Goal: Transaction & Acquisition: Purchase product/service

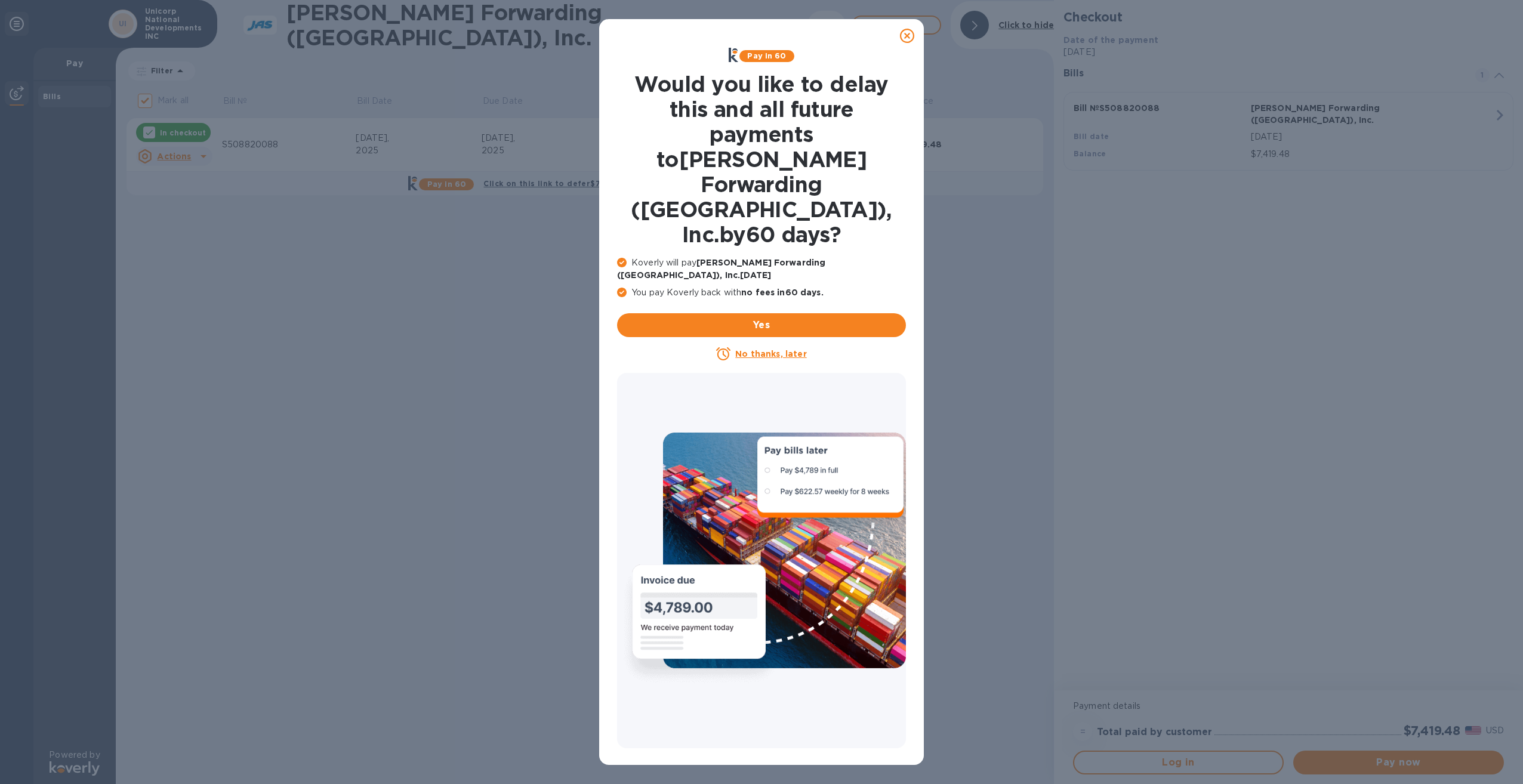
click at [767, 349] on u "No thanks, later" at bounding box center [770, 354] width 71 height 10
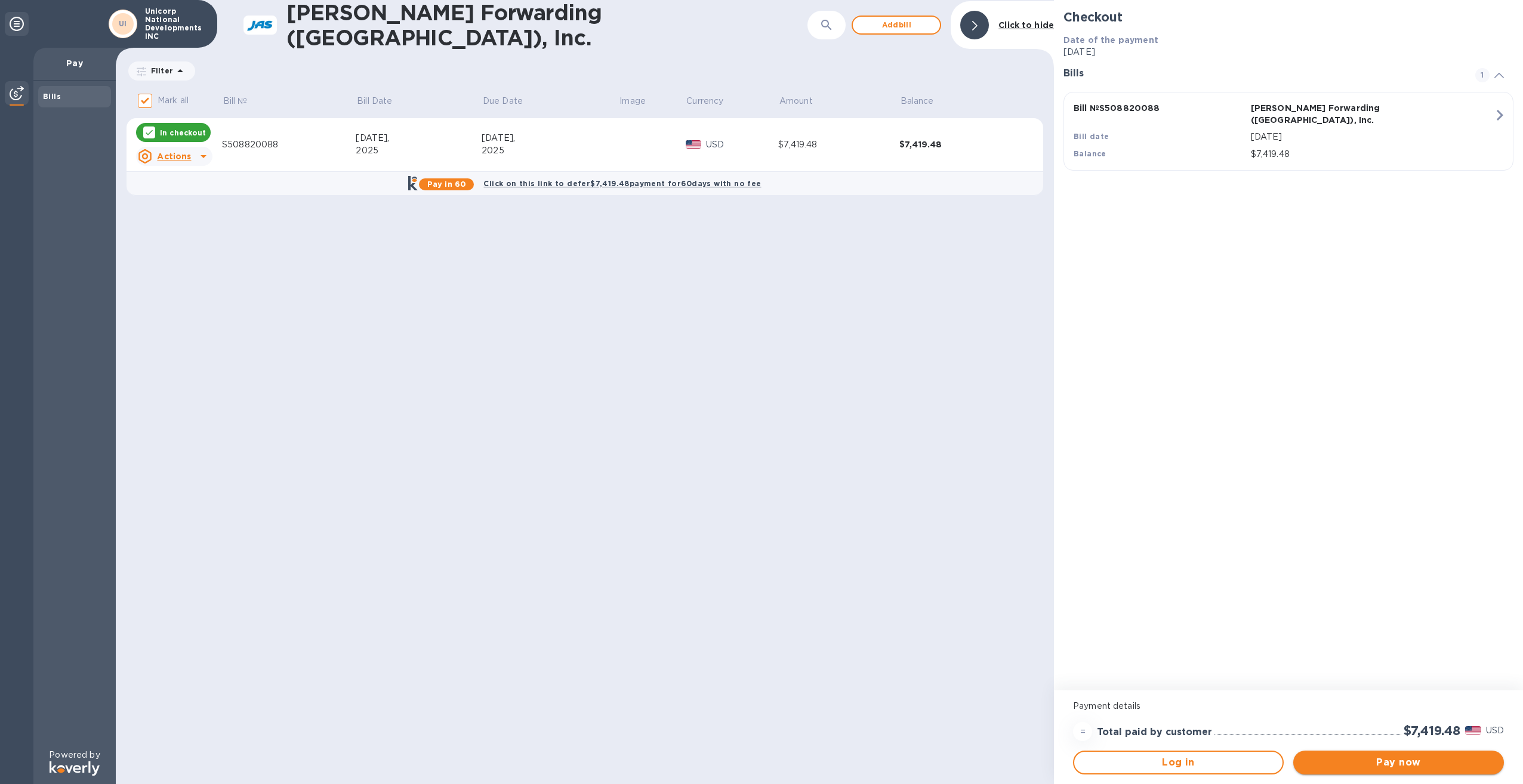
click at [1326, 757] on span "Pay now" at bounding box center [1398, 763] width 191 height 15
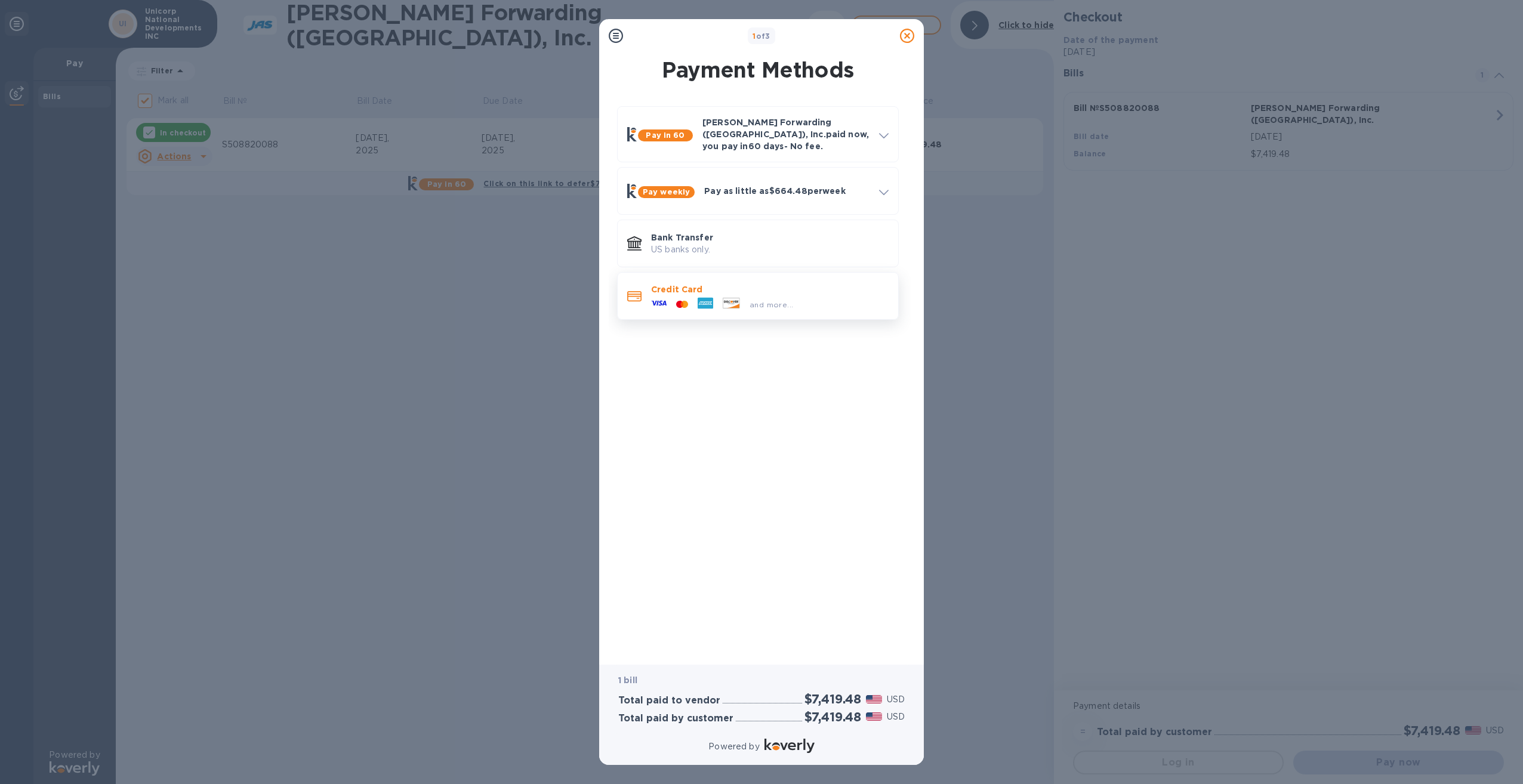
click at [864, 283] on p "Credit Card" at bounding box center [770, 289] width 237 height 12
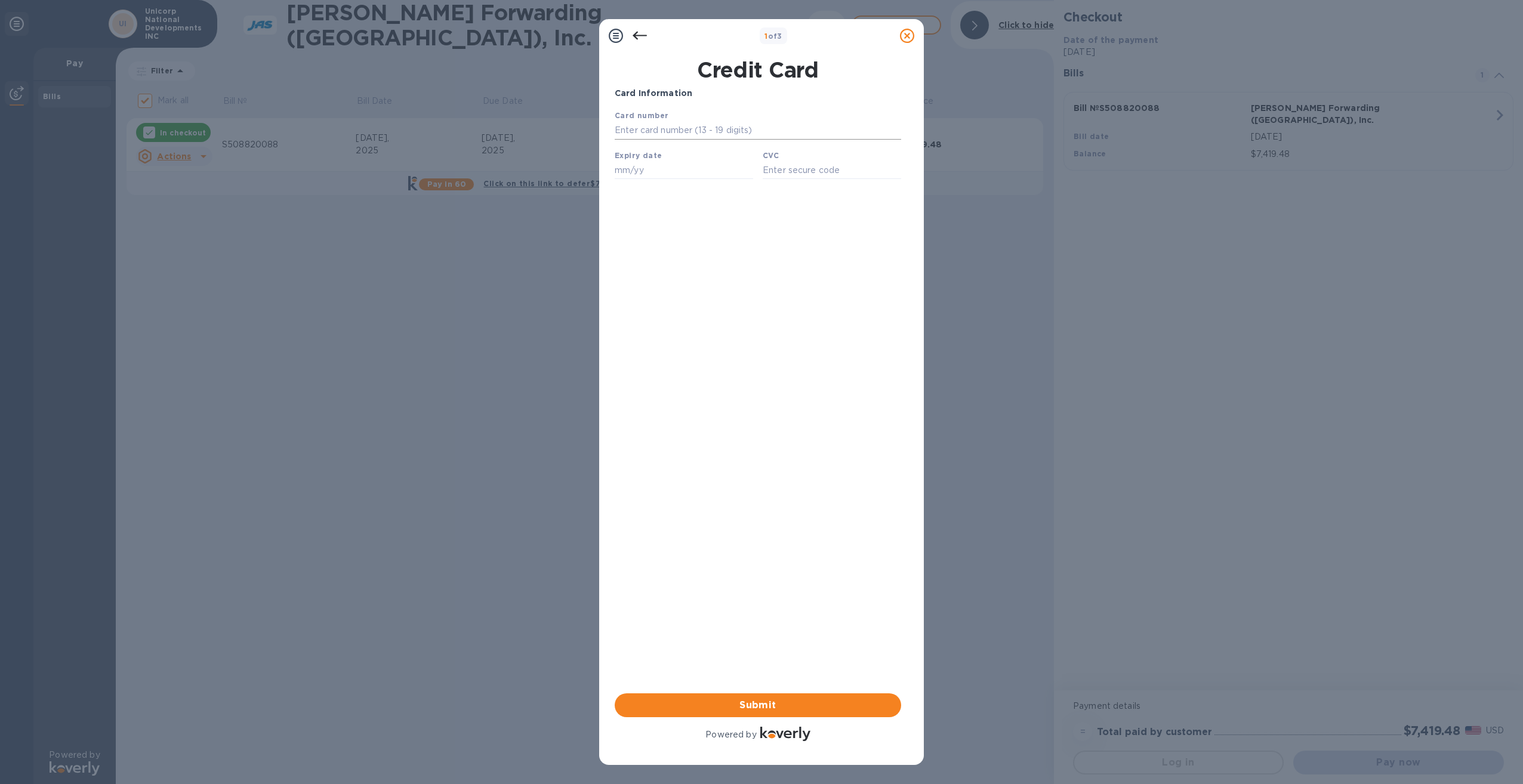
click at [690, 133] on input "text" at bounding box center [758, 131] width 286 height 18
type input "[CREDIT_CARD_NUMBER]"
click at [709, 170] on input "text" at bounding box center [684, 170] width 139 height 18
type input "08/29"
click at [793, 177] on input "text" at bounding box center [831, 170] width 139 height 18
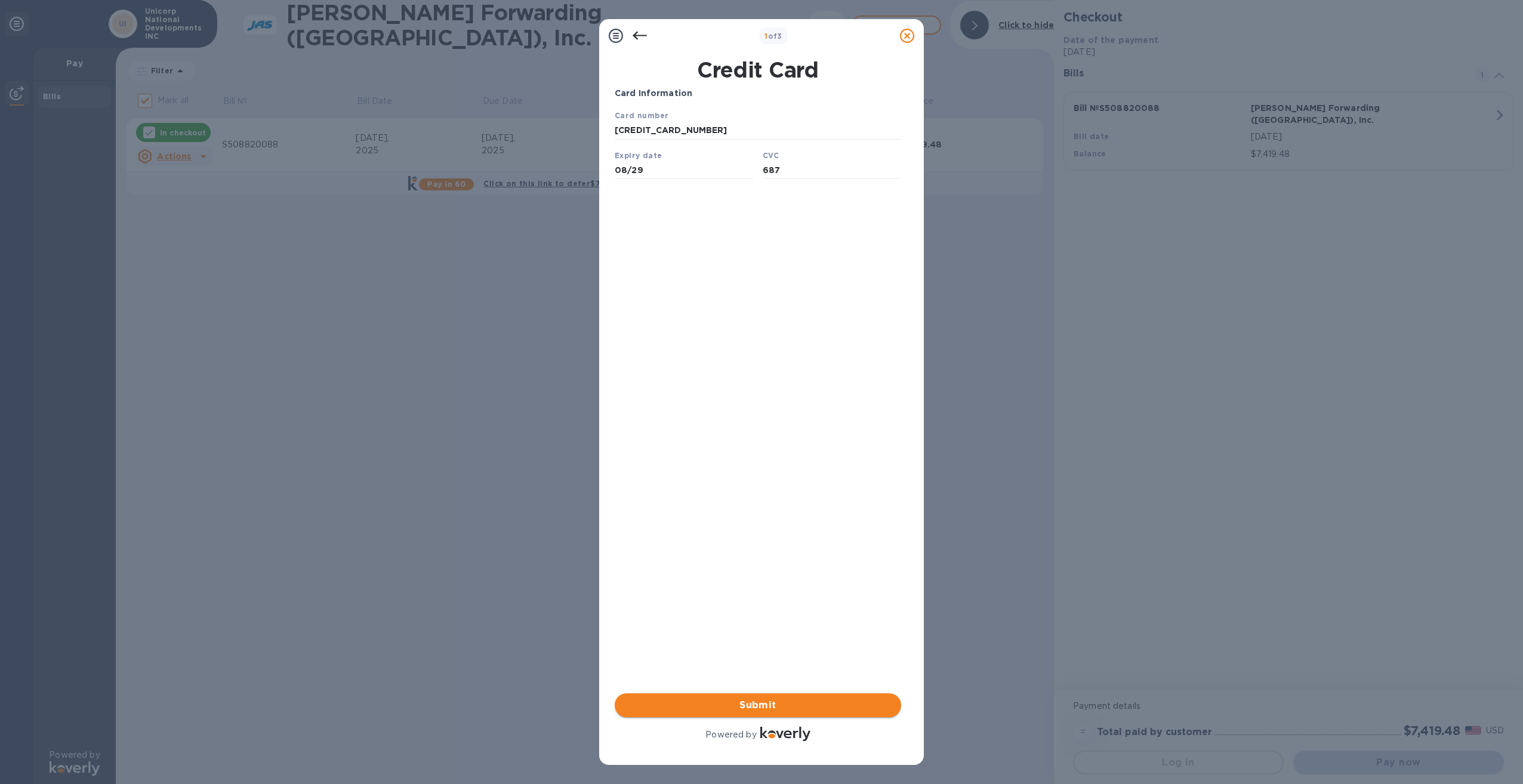
type input "687"
click at [773, 703] on span "Submit" at bounding box center [758, 705] width 267 height 15
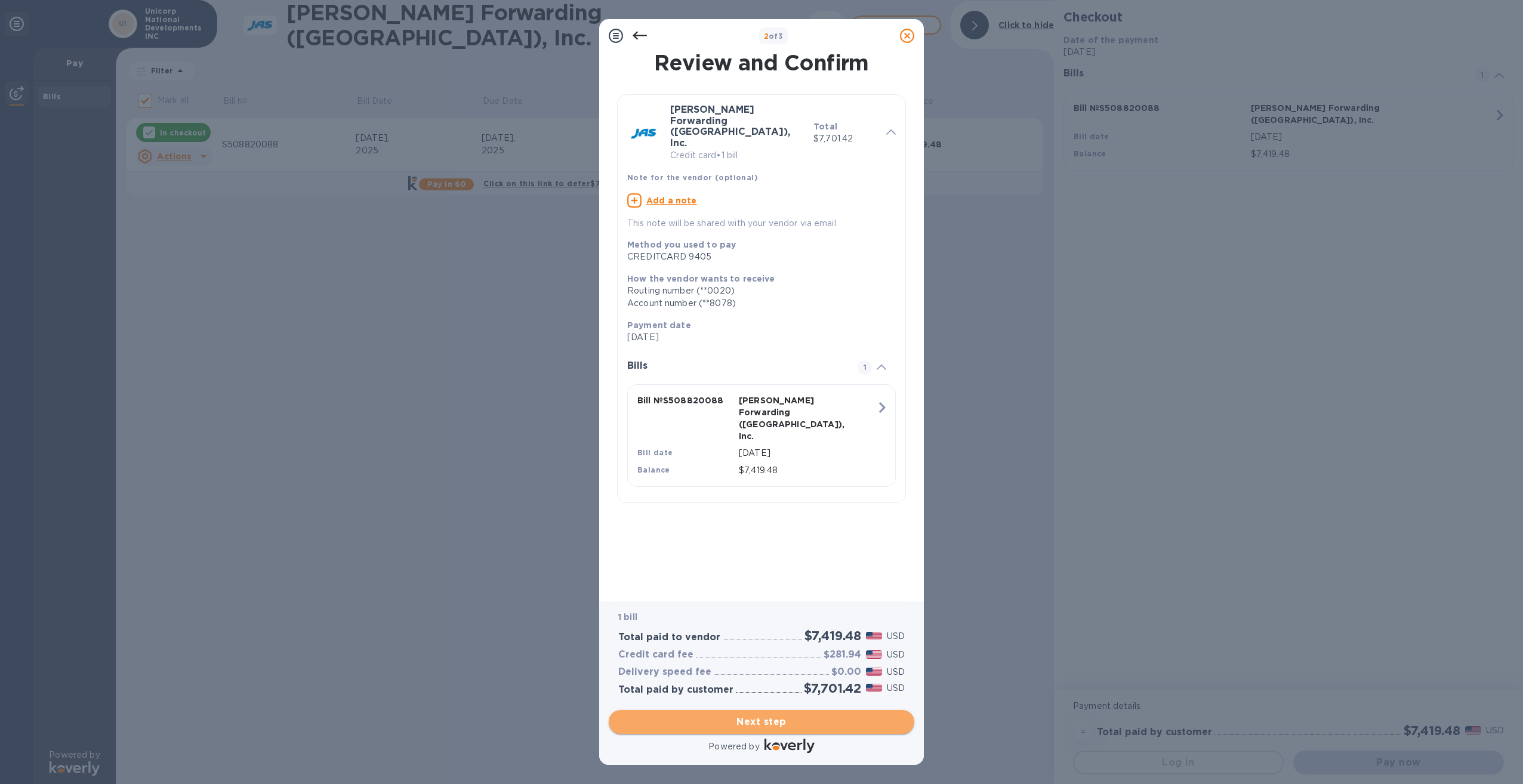
click at [756, 719] on span "Next step" at bounding box center [761, 722] width 286 height 15
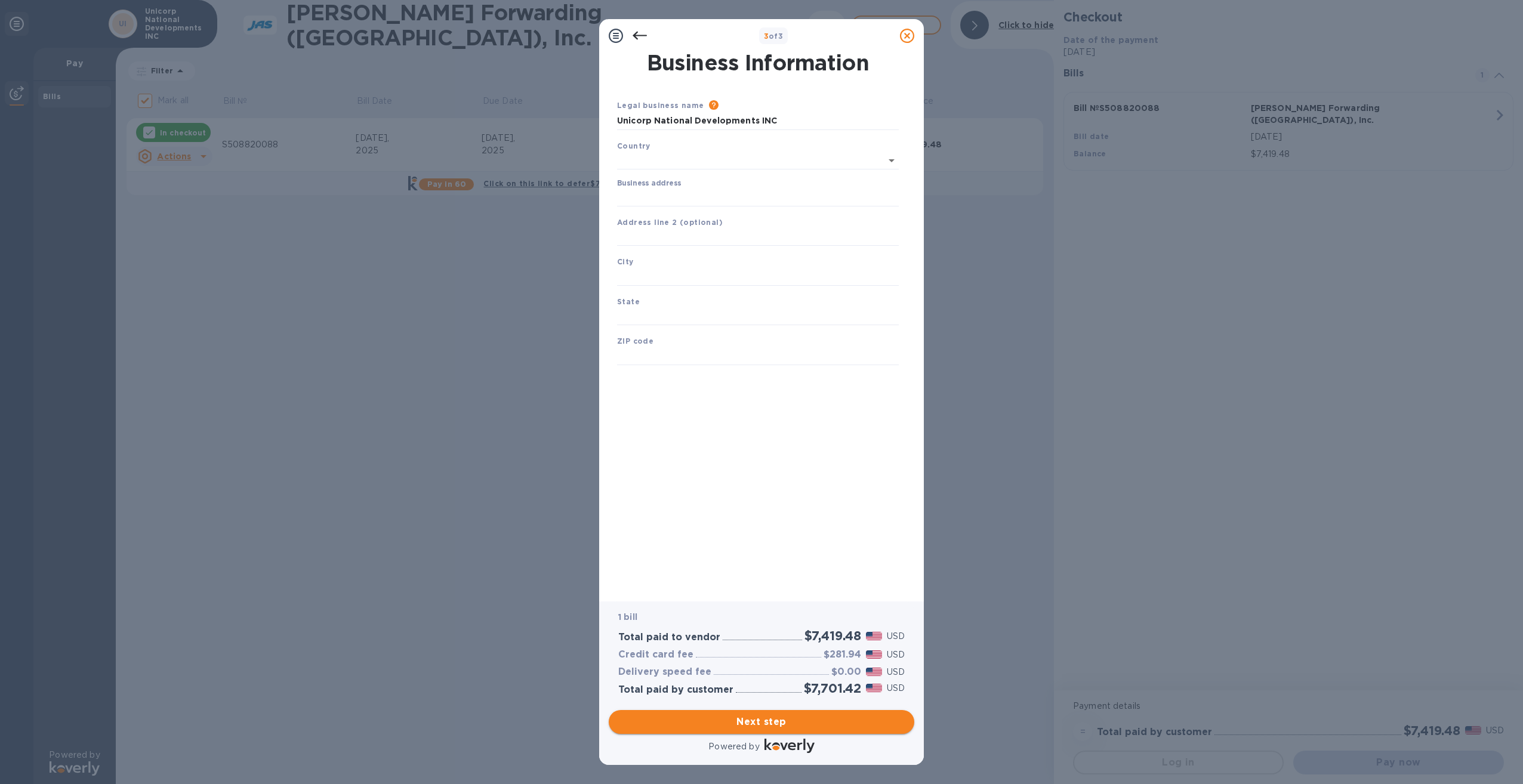
type input "[GEOGRAPHIC_DATA]"
click at [669, 186] on input "Business address" at bounding box center [758, 195] width 282 height 18
type input "[STREET_ADDRESS]"
type input "Longboat Key"
type input "FL"
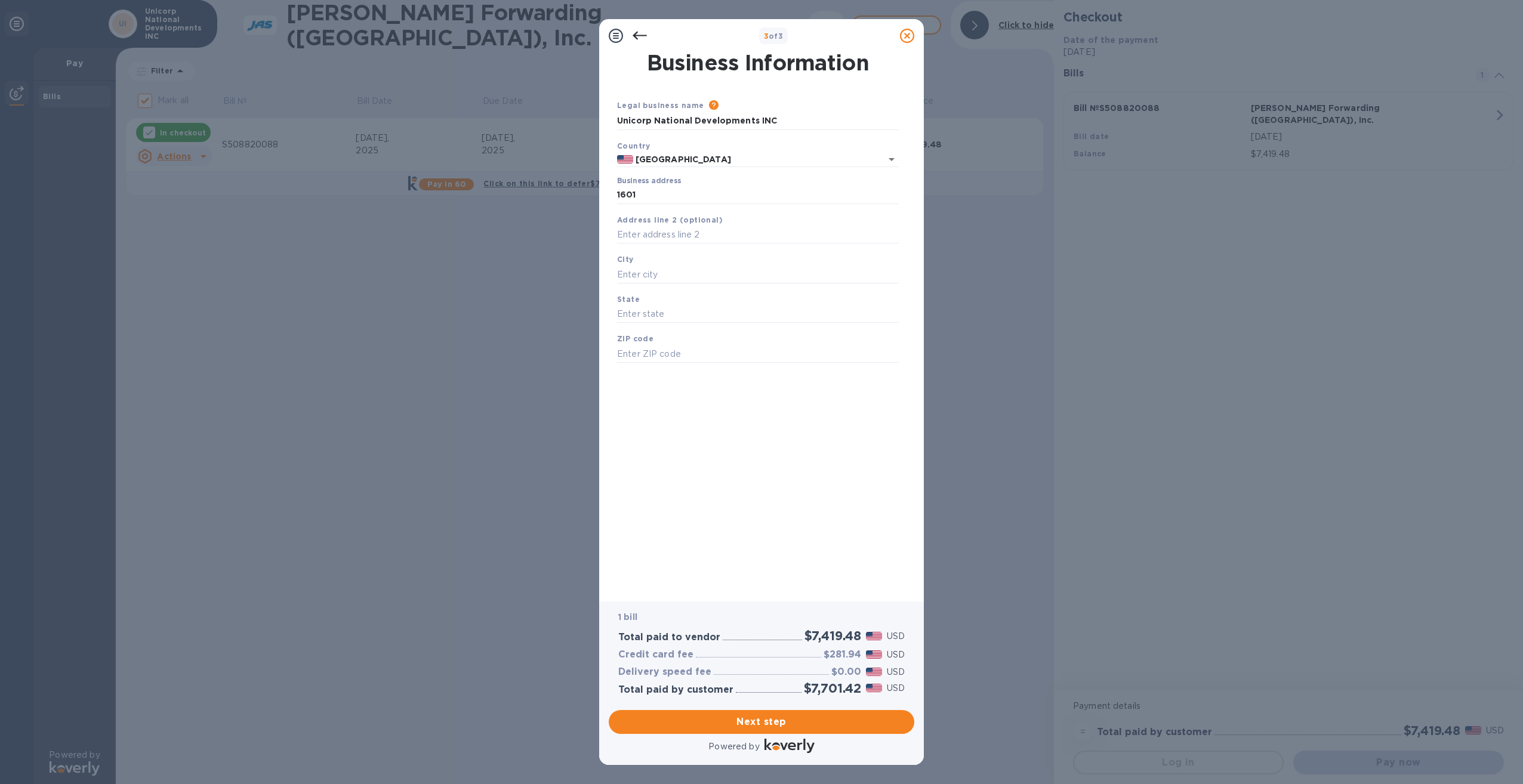
type input "34228"
click at [727, 714] on span "Next step" at bounding box center [761, 722] width 286 height 15
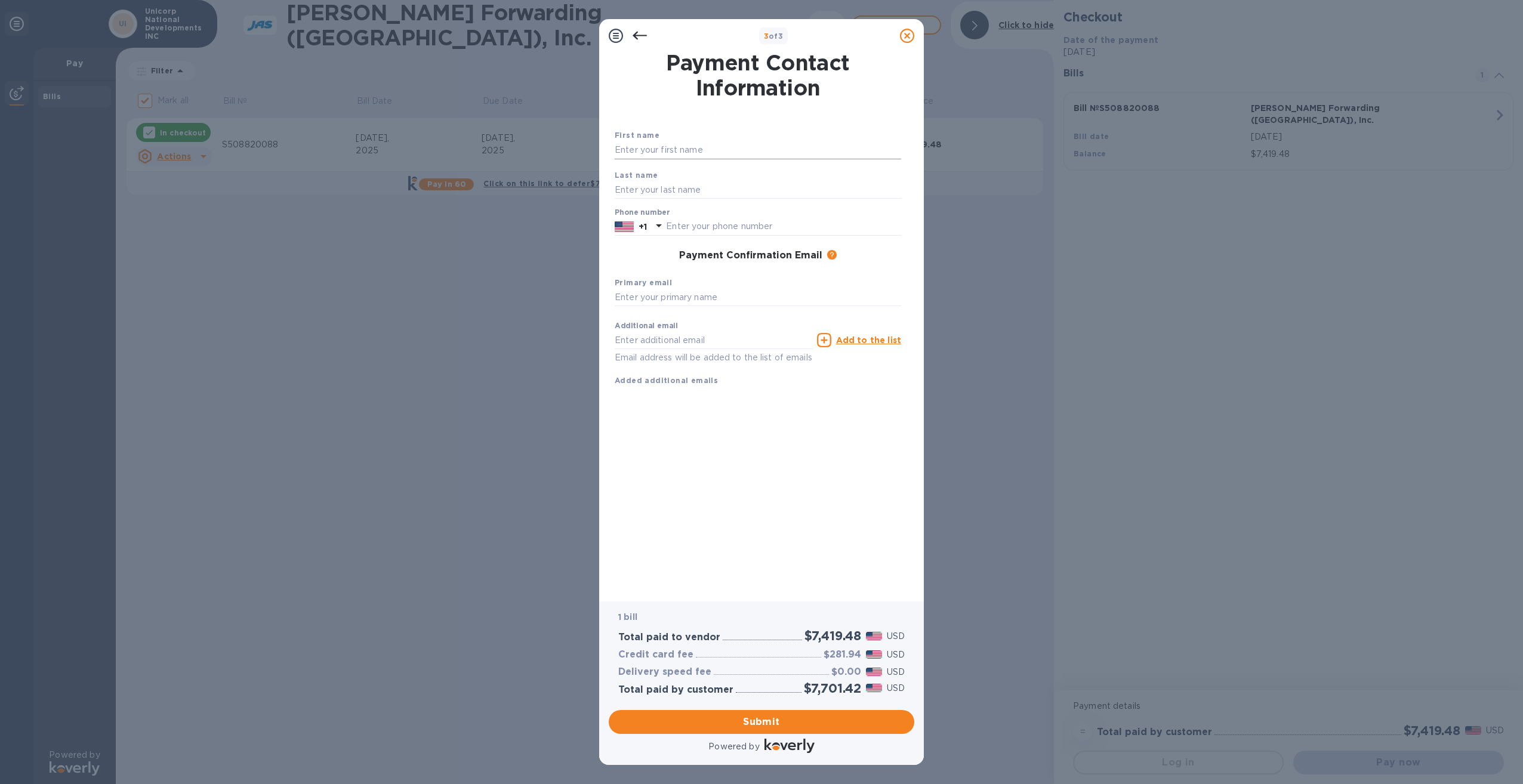
click at [680, 150] on input "text" at bounding box center [758, 151] width 286 height 18
type input "[PERSON_NAME]"
type input "8"
type input "9412311000"
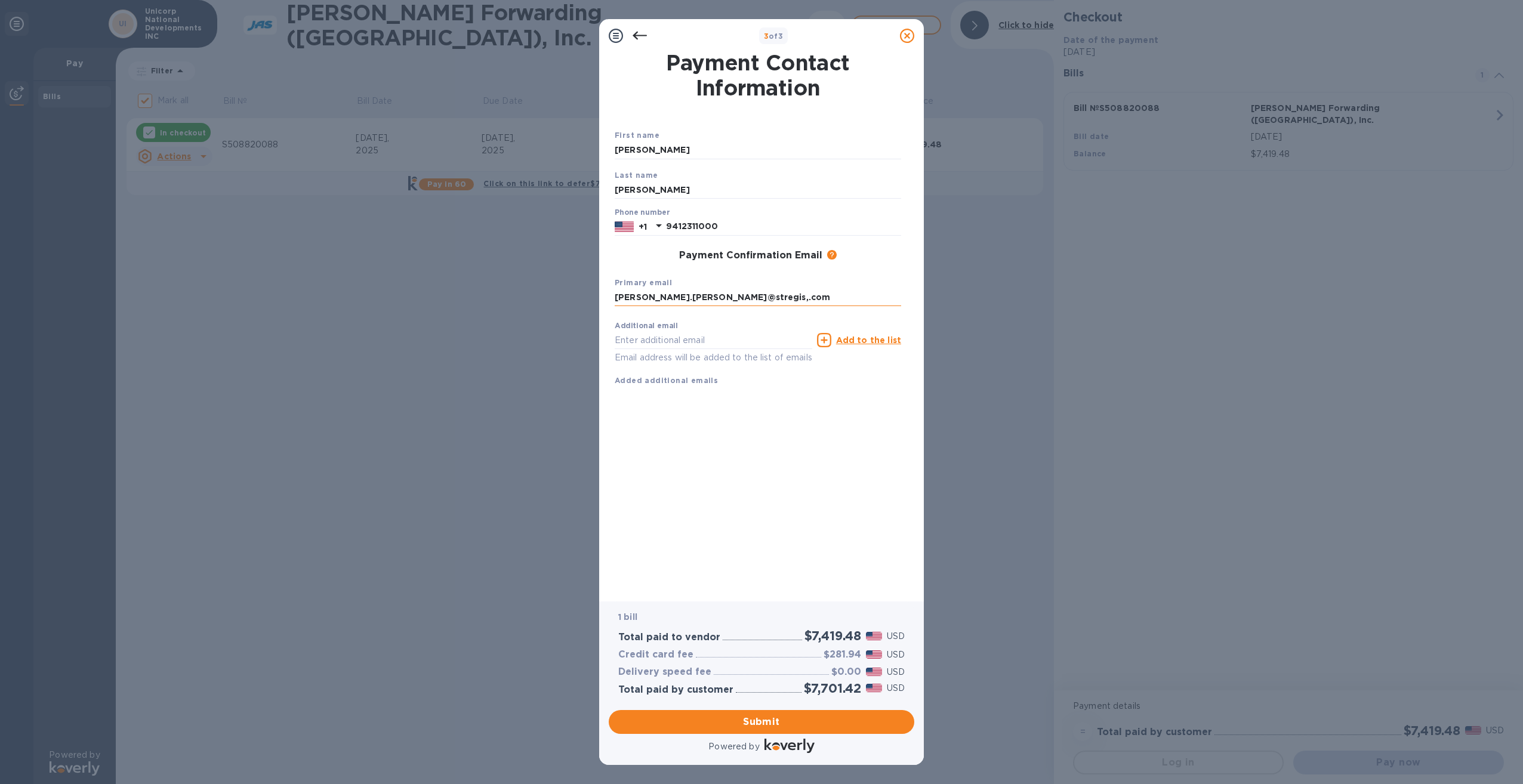
click at [708, 297] on input "[PERSON_NAME].[PERSON_NAME]@stregis,.com" at bounding box center [758, 298] width 286 height 18
type input "[PERSON_NAME][EMAIL_ADDRESS][PERSON_NAME][DOMAIN_NAME]"
click at [791, 717] on span "Submit" at bounding box center [761, 722] width 286 height 15
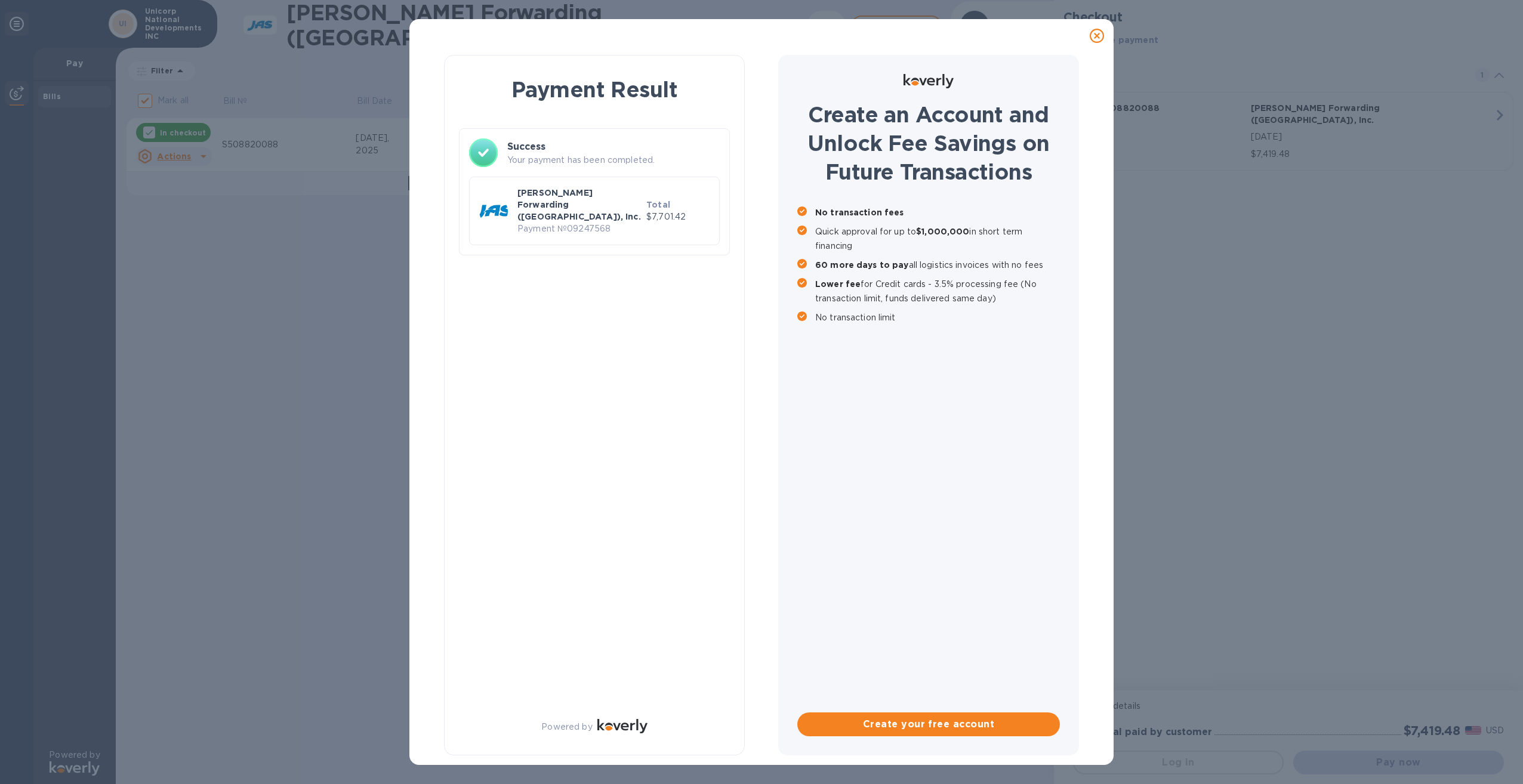
checkbox input "false"
